Goal: Transaction & Acquisition: Purchase product/service

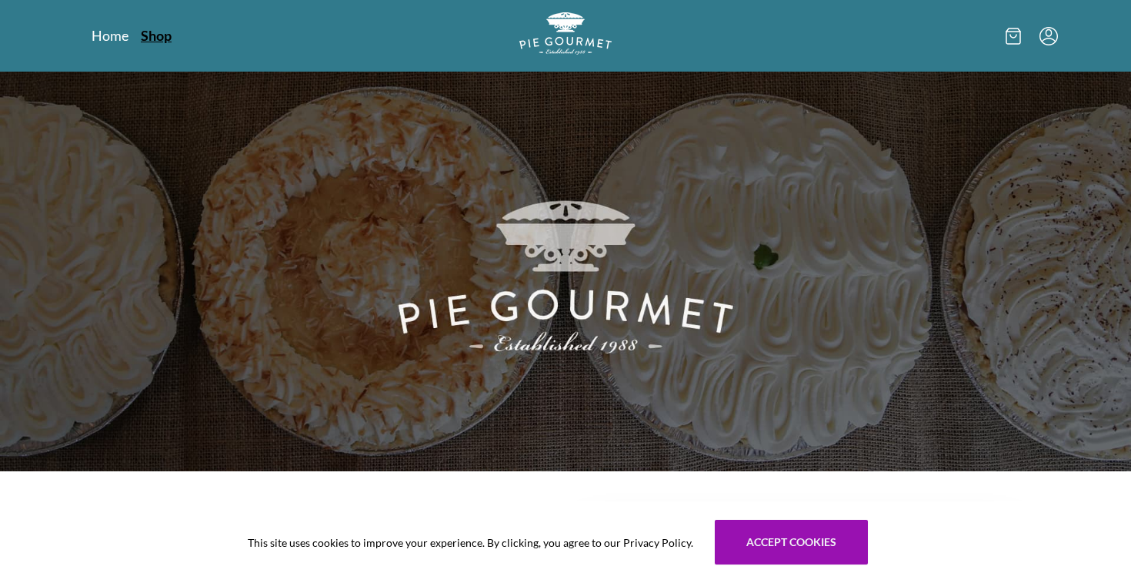
click at [145, 32] on link "Shop" at bounding box center [156, 35] width 31 height 18
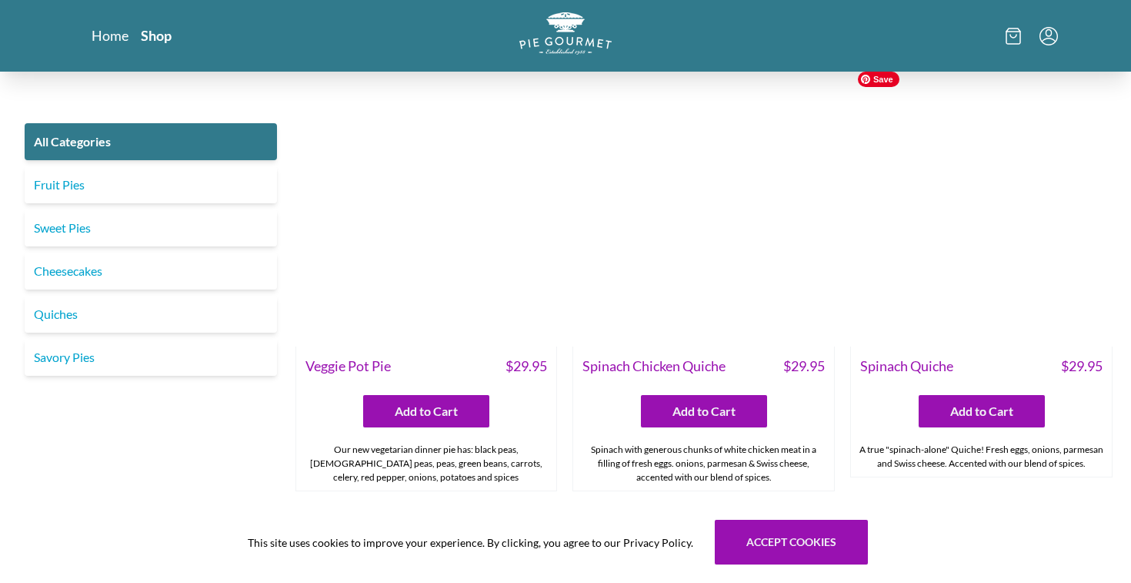
scroll to position [1272, 0]
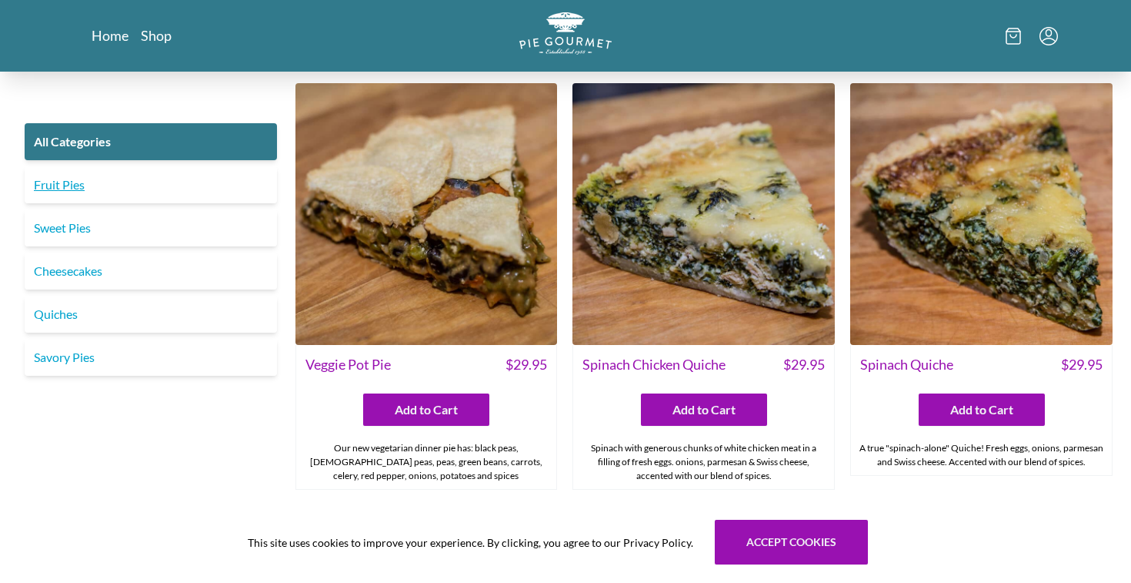
click at [179, 195] on link "Fruit Pies" at bounding box center [151, 184] width 252 height 37
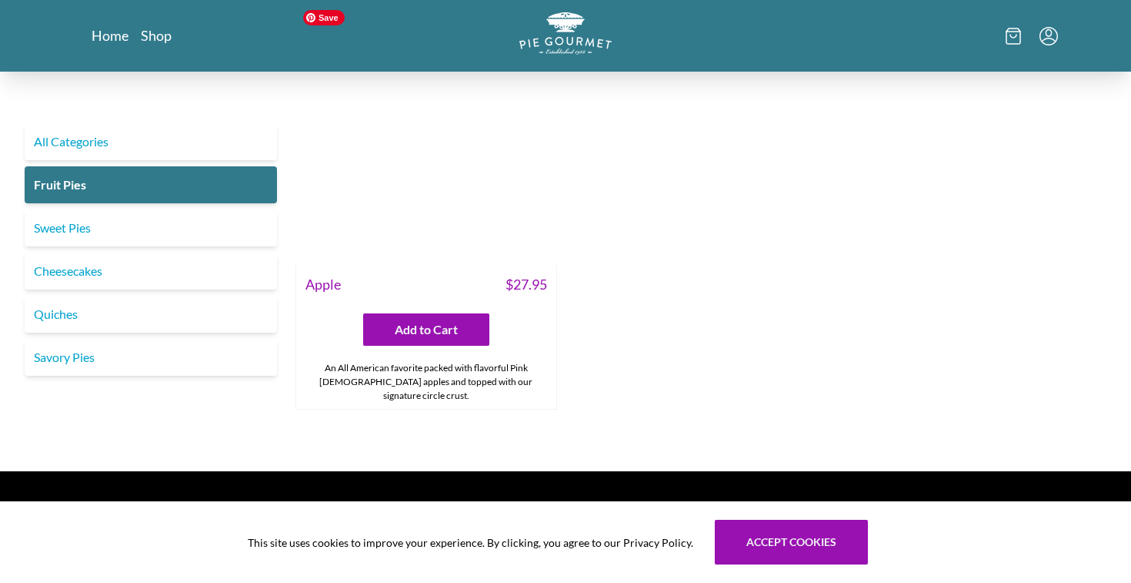
scroll to position [1851, 0]
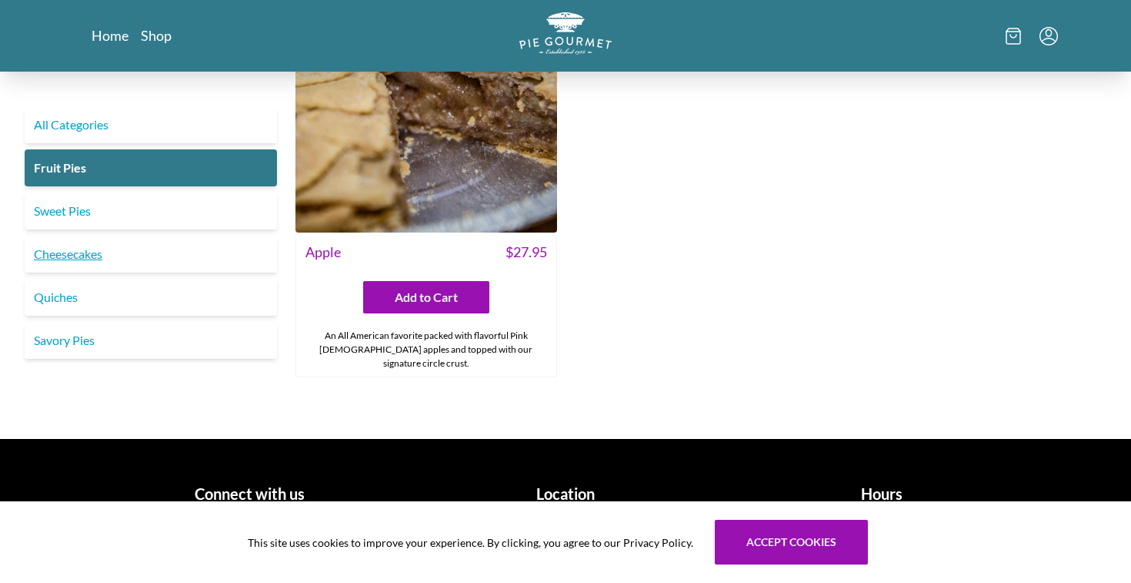
click at [182, 241] on link "Cheesecakes" at bounding box center [151, 254] width 252 height 37
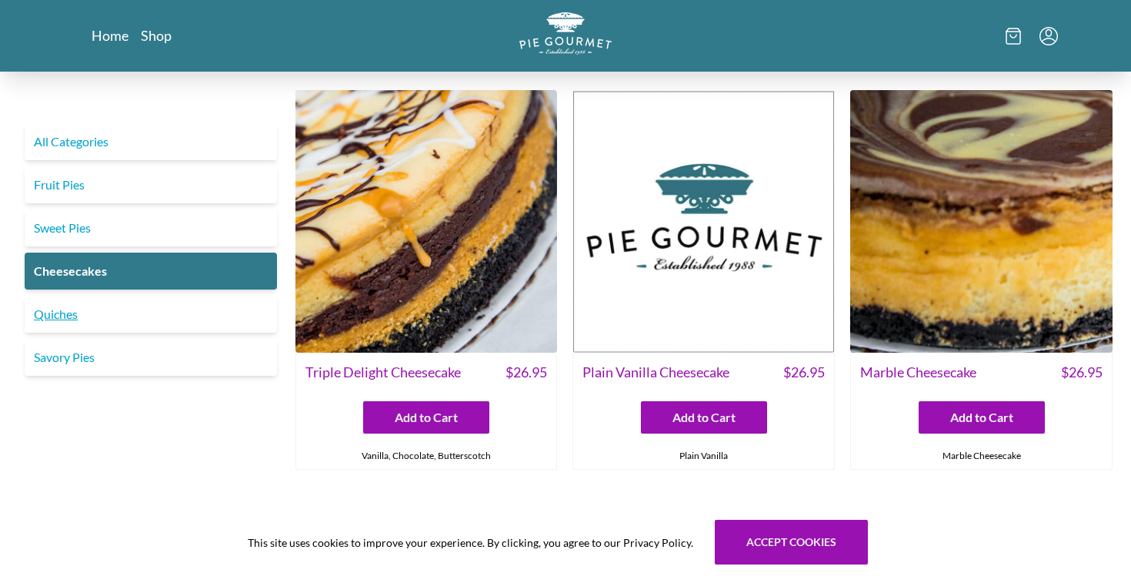
click at [105, 306] on link "Quiches" at bounding box center [151, 314] width 252 height 37
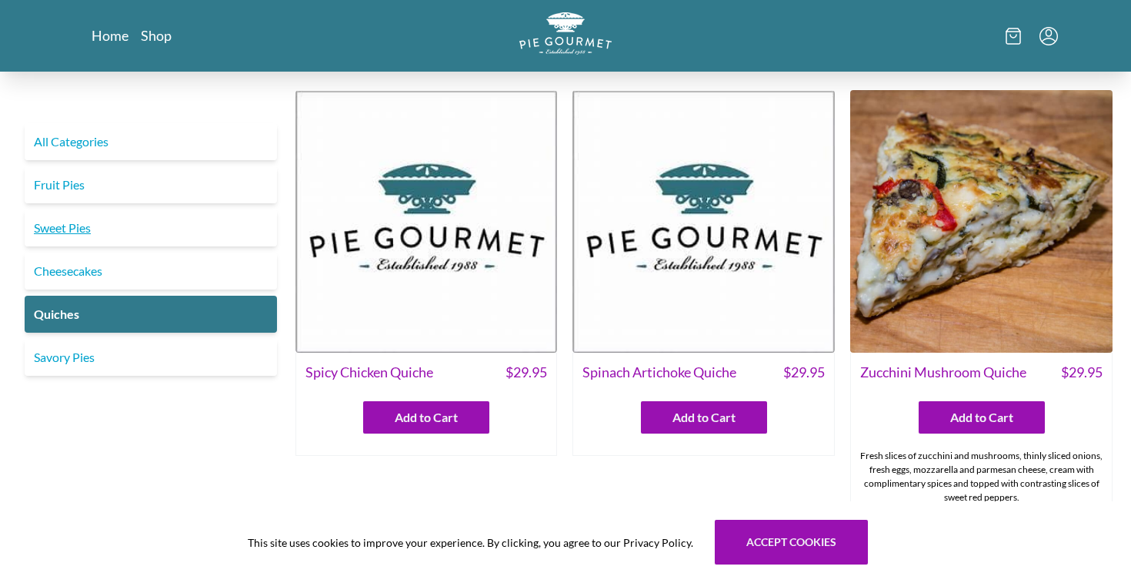
click at [85, 222] on link "Sweet Pies" at bounding box center [151, 227] width 252 height 37
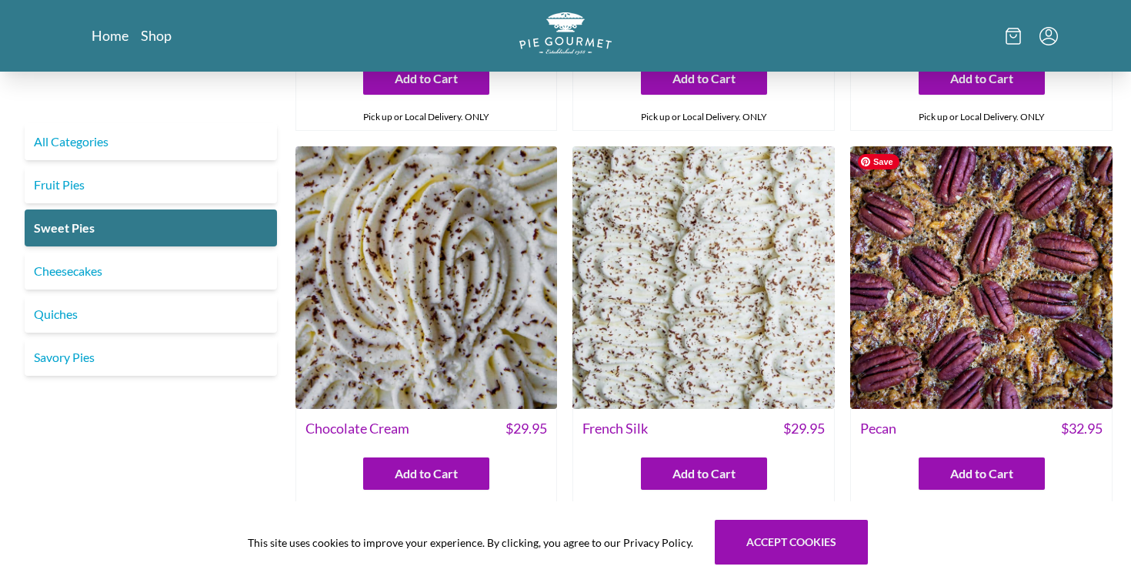
scroll to position [403, 0]
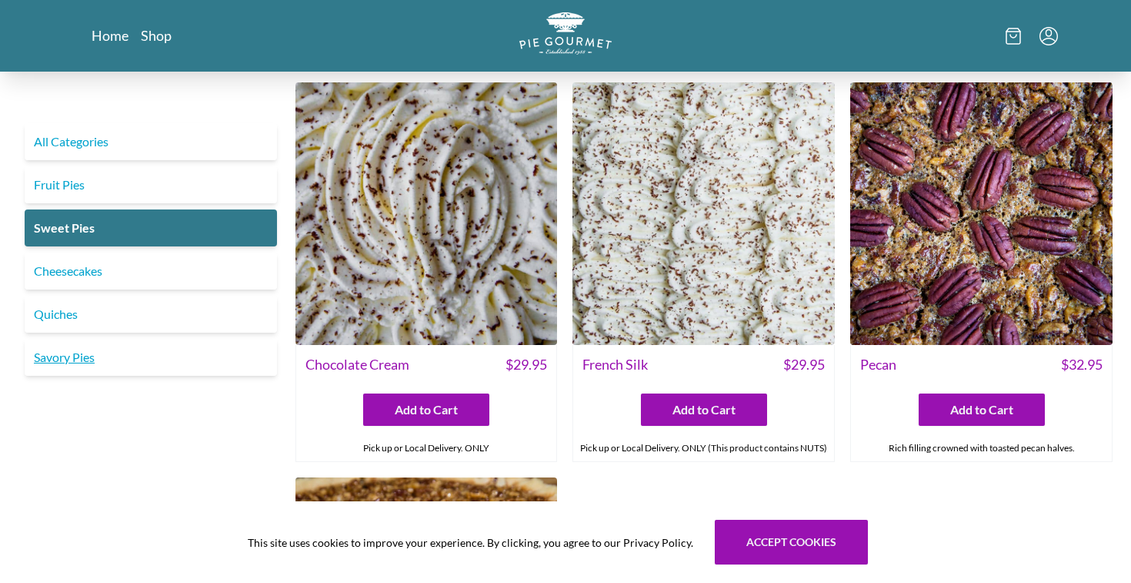
click at [95, 366] on link "Savory Pies" at bounding box center [151, 357] width 252 height 37
